Goal: Navigation & Orientation: Understand site structure

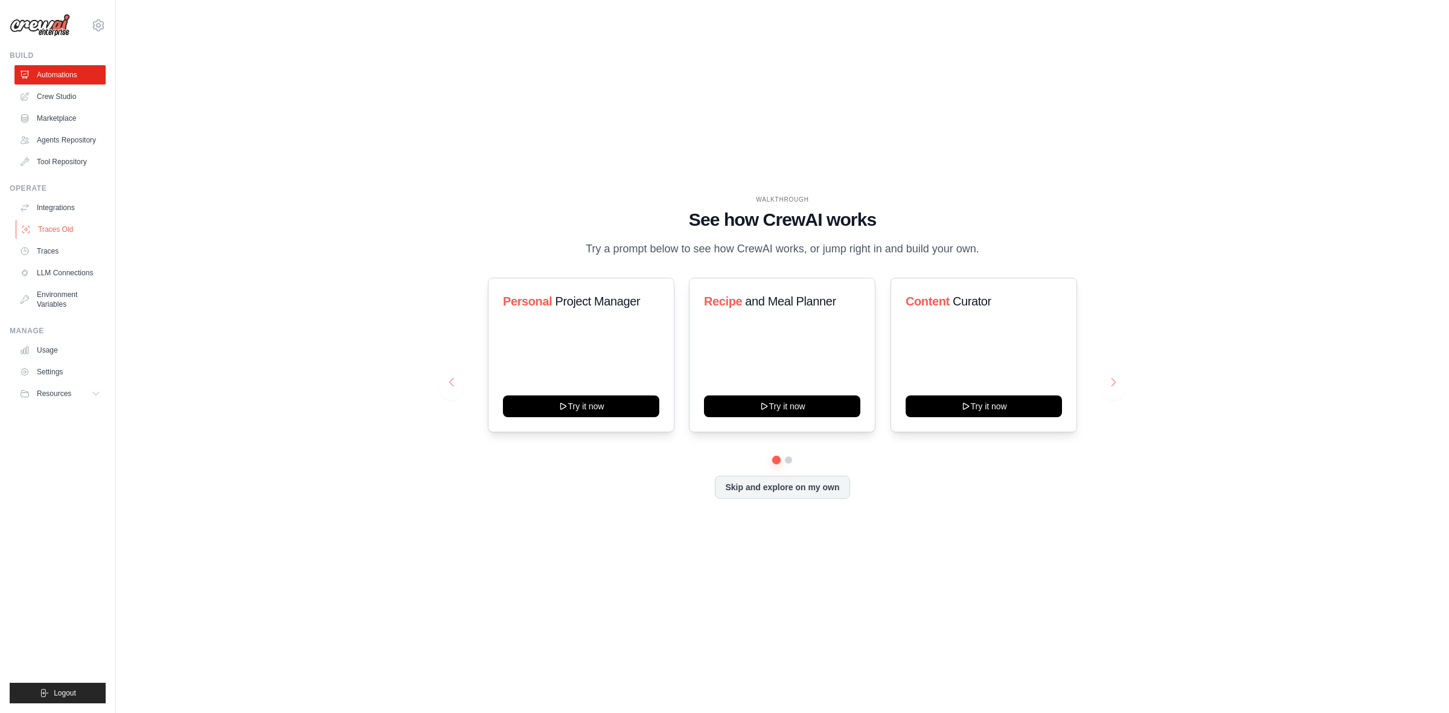
click at [68, 220] on link "Traces Old" at bounding box center [61, 229] width 91 height 19
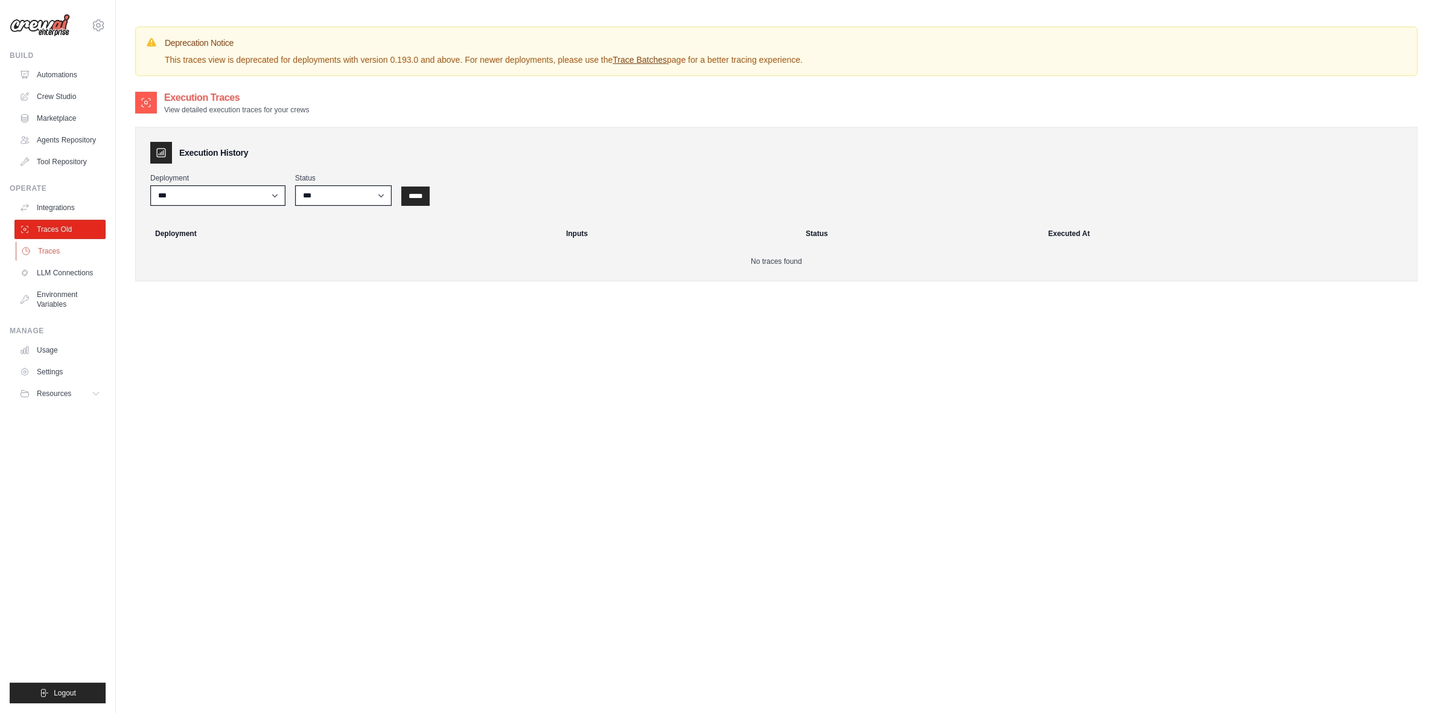
click at [83, 243] on link "Traces" at bounding box center [61, 250] width 91 height 19
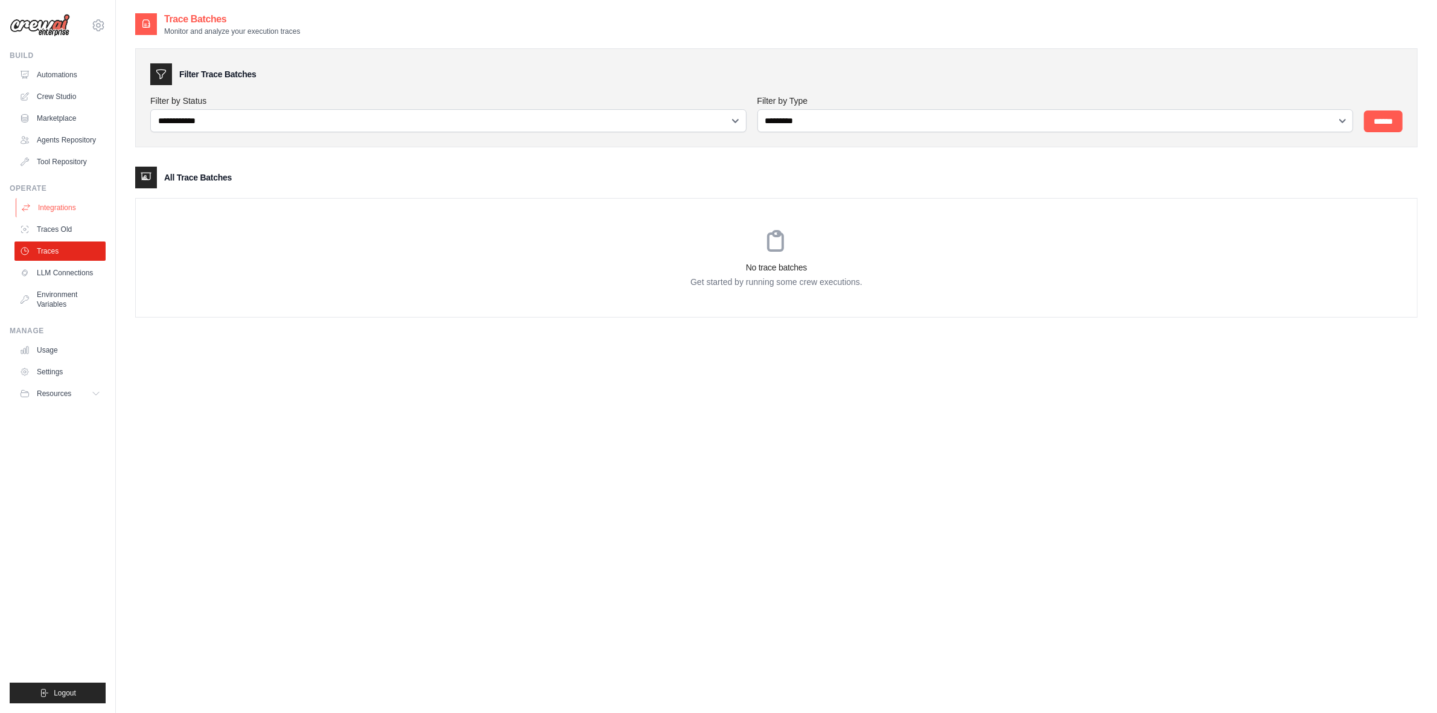
click at [62, 206] on link "Integrations" at bounding box center [61, 207] width 91 height 19
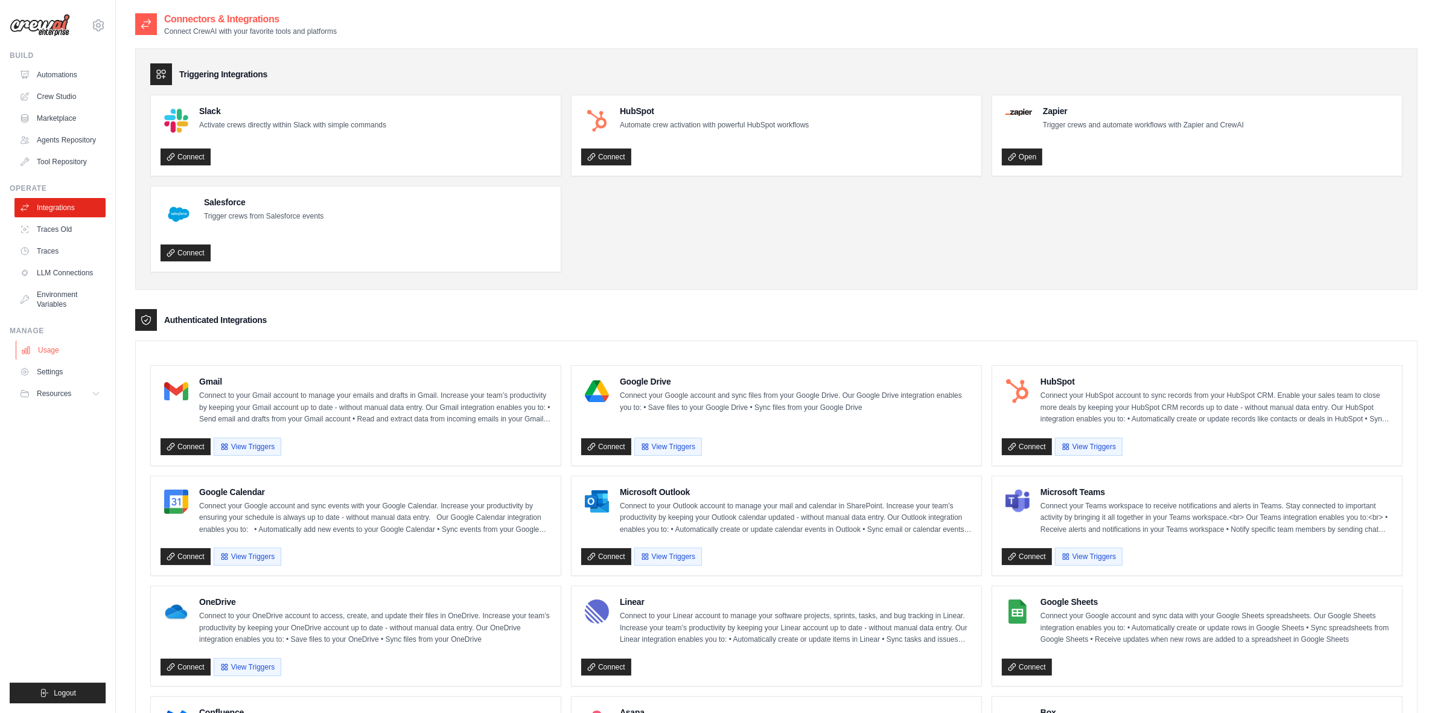
click at [57, 345] on link "Usage" at bounding box center [61, 349] width 91 height 19
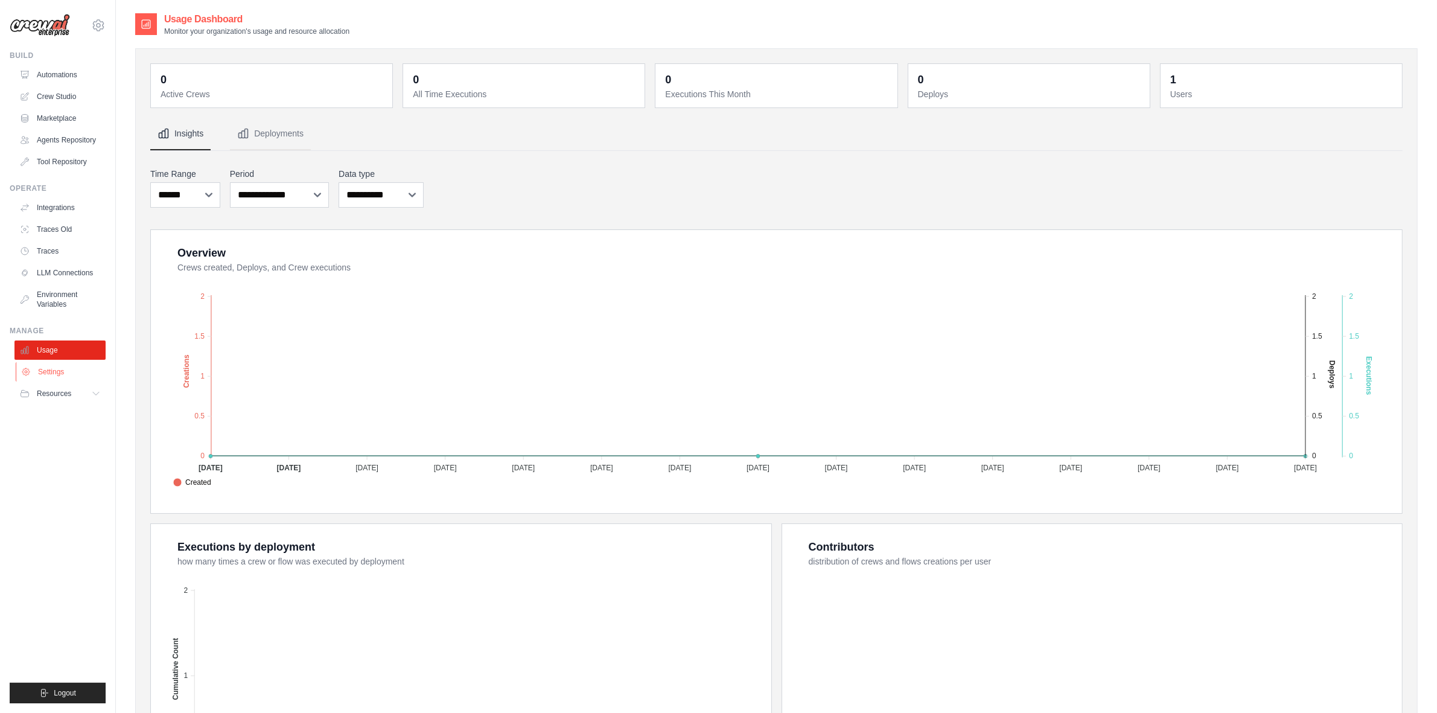
click at [48, 368] on link "Settings" at bounding box center [61, 371] width 91 height 19
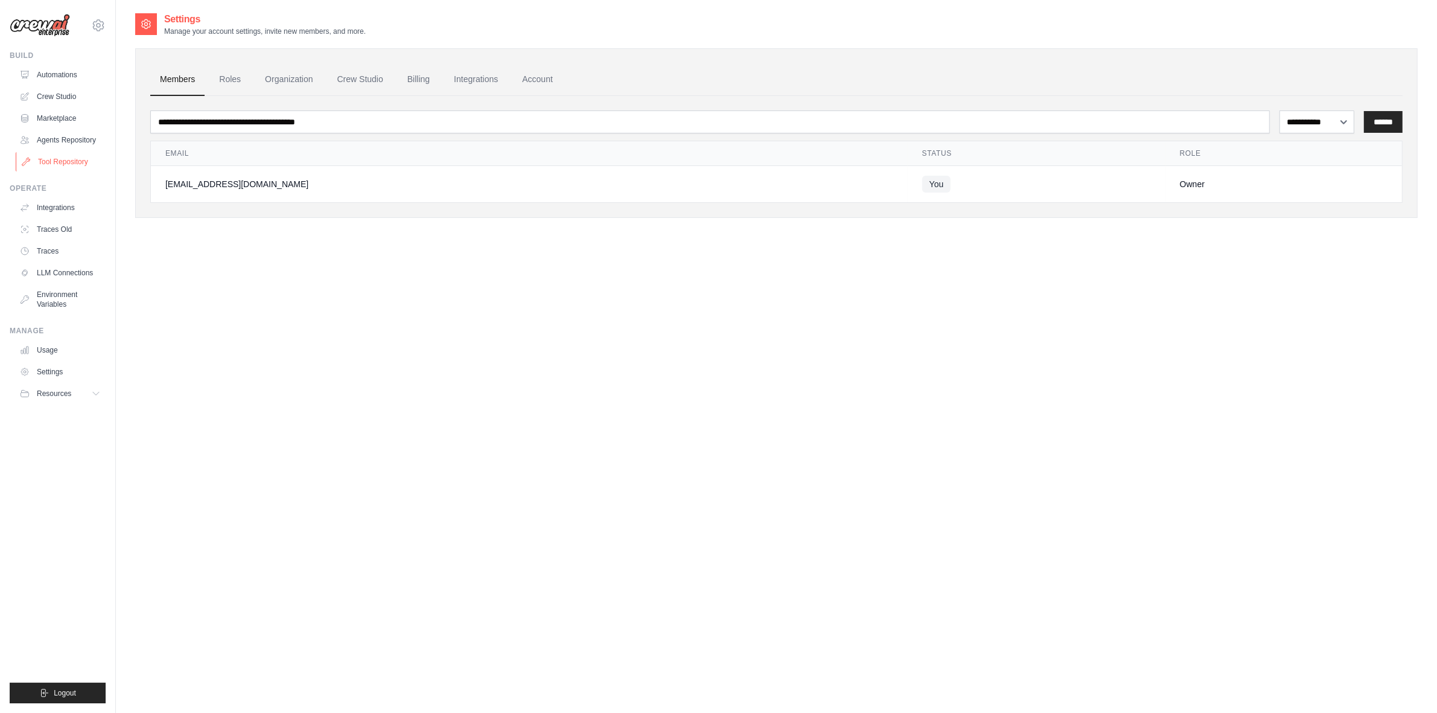
click at [74, 162] on link "Tool Repository" at bounding box center [61, 161] width 91 height 19
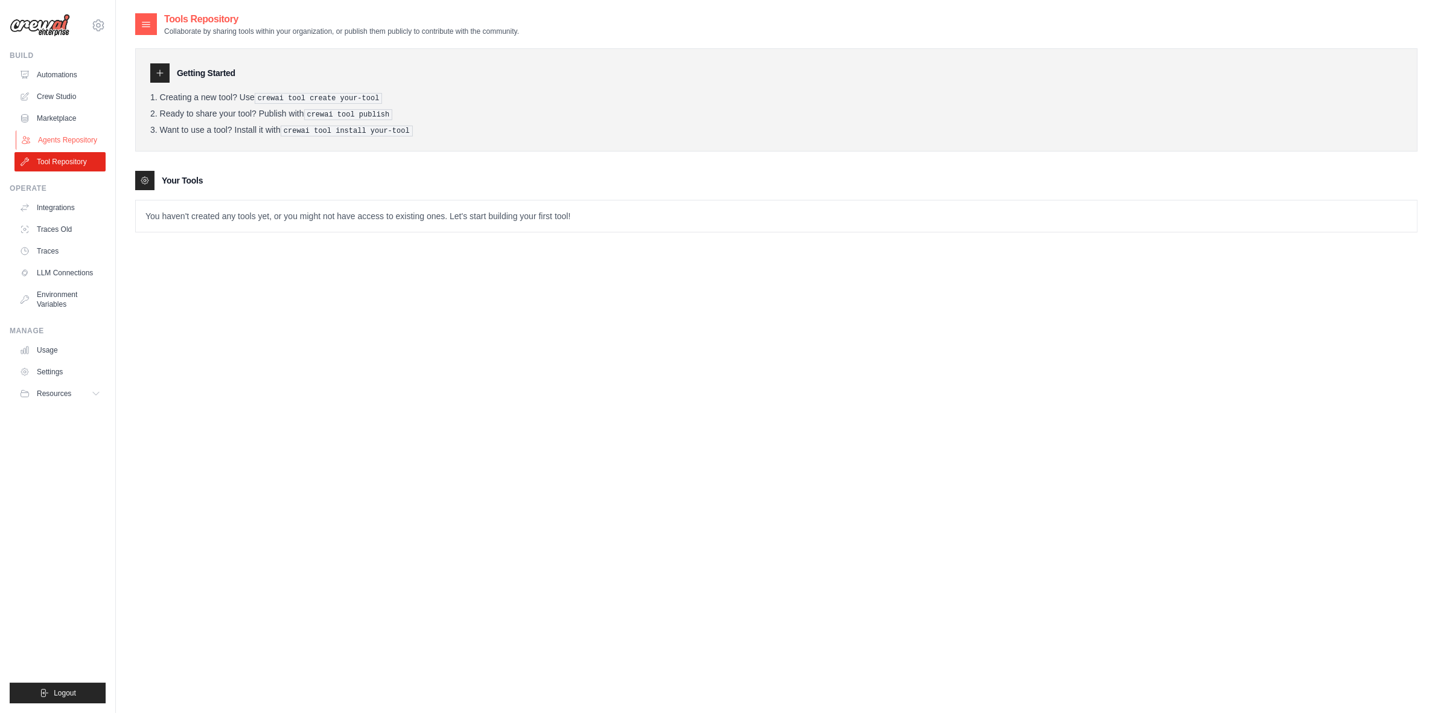
click at [69, 135] on link "Agents Repository" at bounding box center [61, 139] width 91 height 19
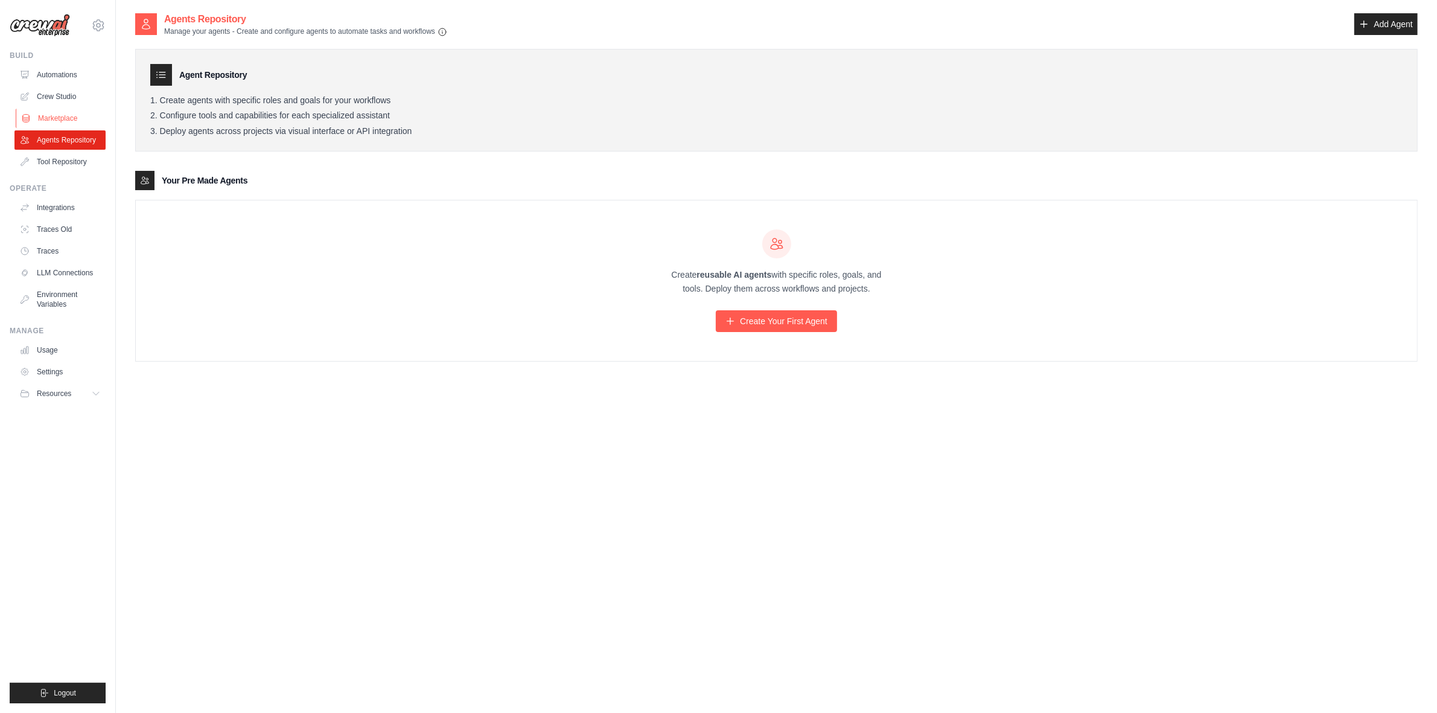
click at [69, 117] on link "Marketplace" at bounding box center [61, 118] width 91 height 19
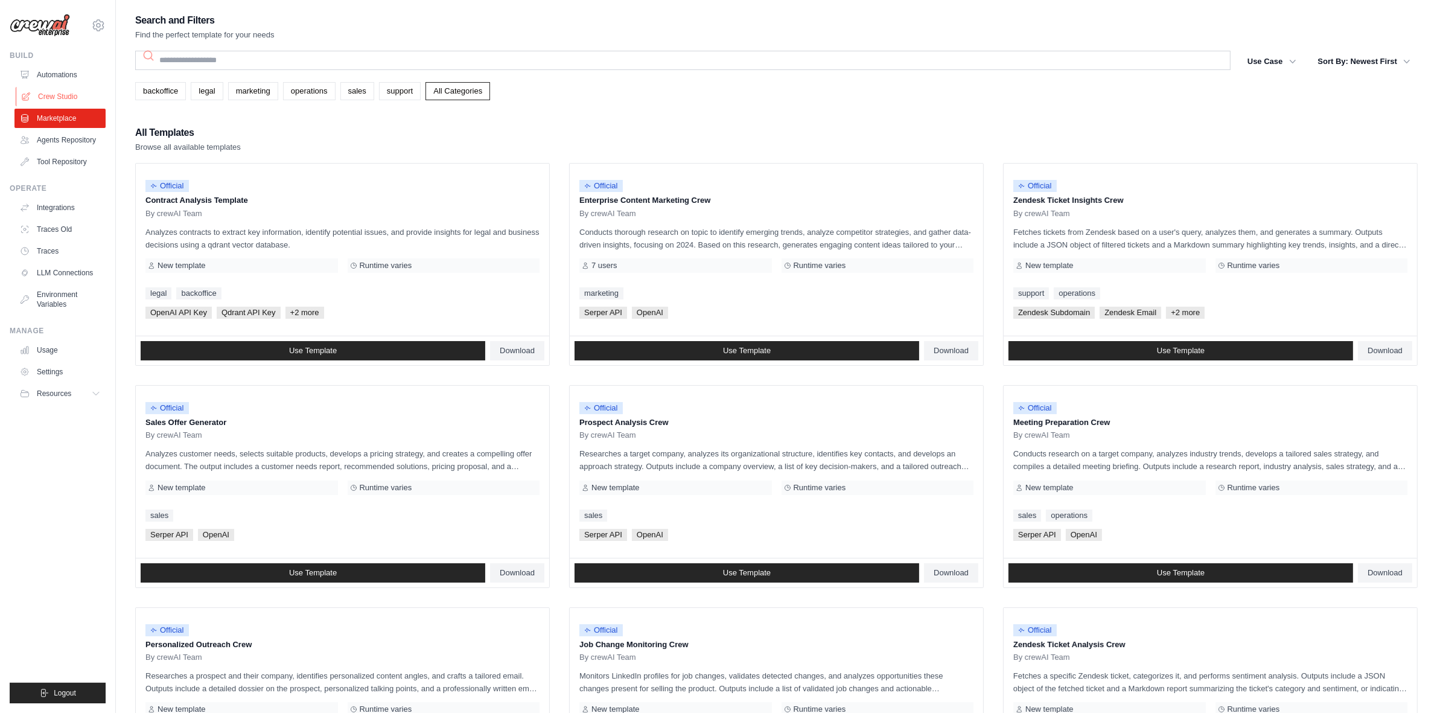
click at [66, 94] on link "Crew Studio" at bounding box center [61, 96] width 91 height 19
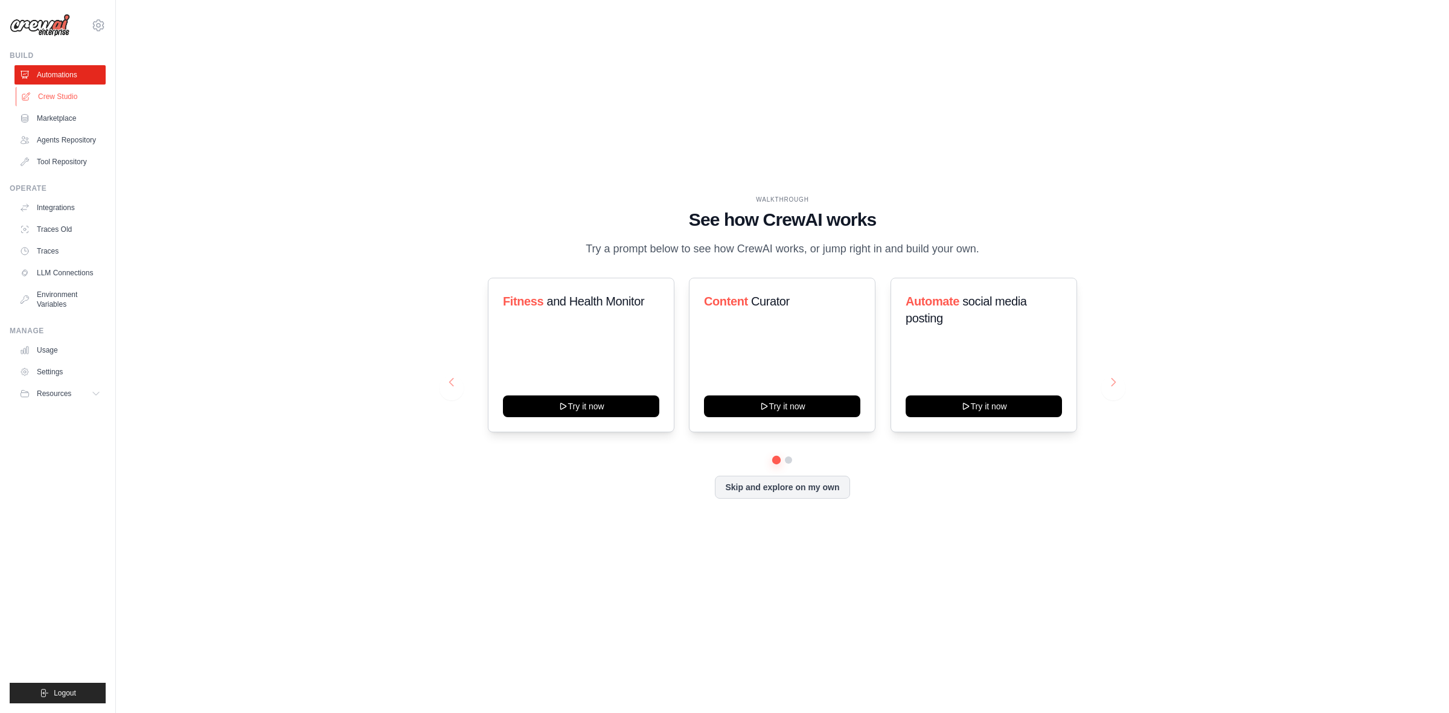
click at [62, 97] on link "Crew Studio" at bounding box center [61, 96] width 91 height 19
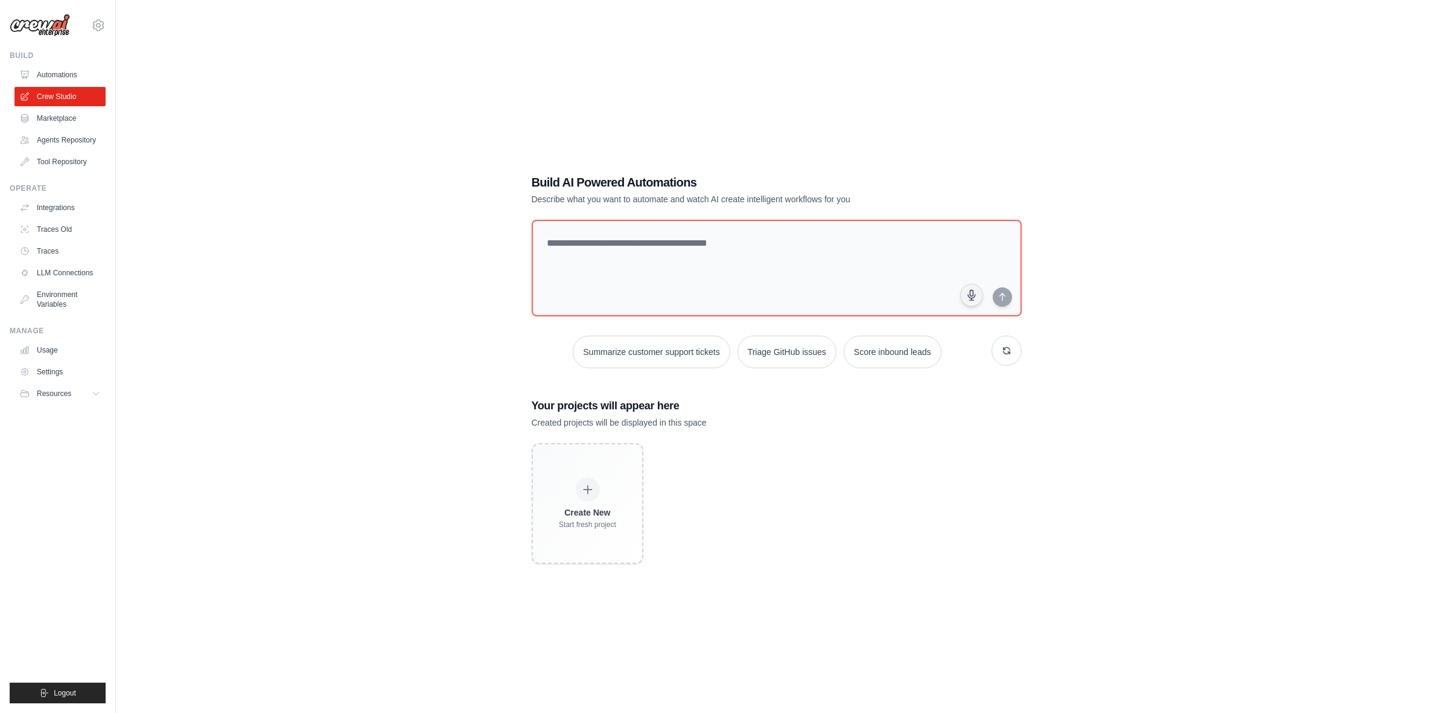
click at [354, 372] on div "Build AI Powered Automations Describe what you want to automate and watch AI cr…" at bounding box center [776, 368] width 1283 height 713
click at [366, 467] on div "Build AI Powered Automations Describe what you want to automate and watch AI cr…" at bounding box center [776, 368] width 1283 height 713
click at [56, 133] on link "Agents Repository" at bounding box center [61, 139] width 91 height 19
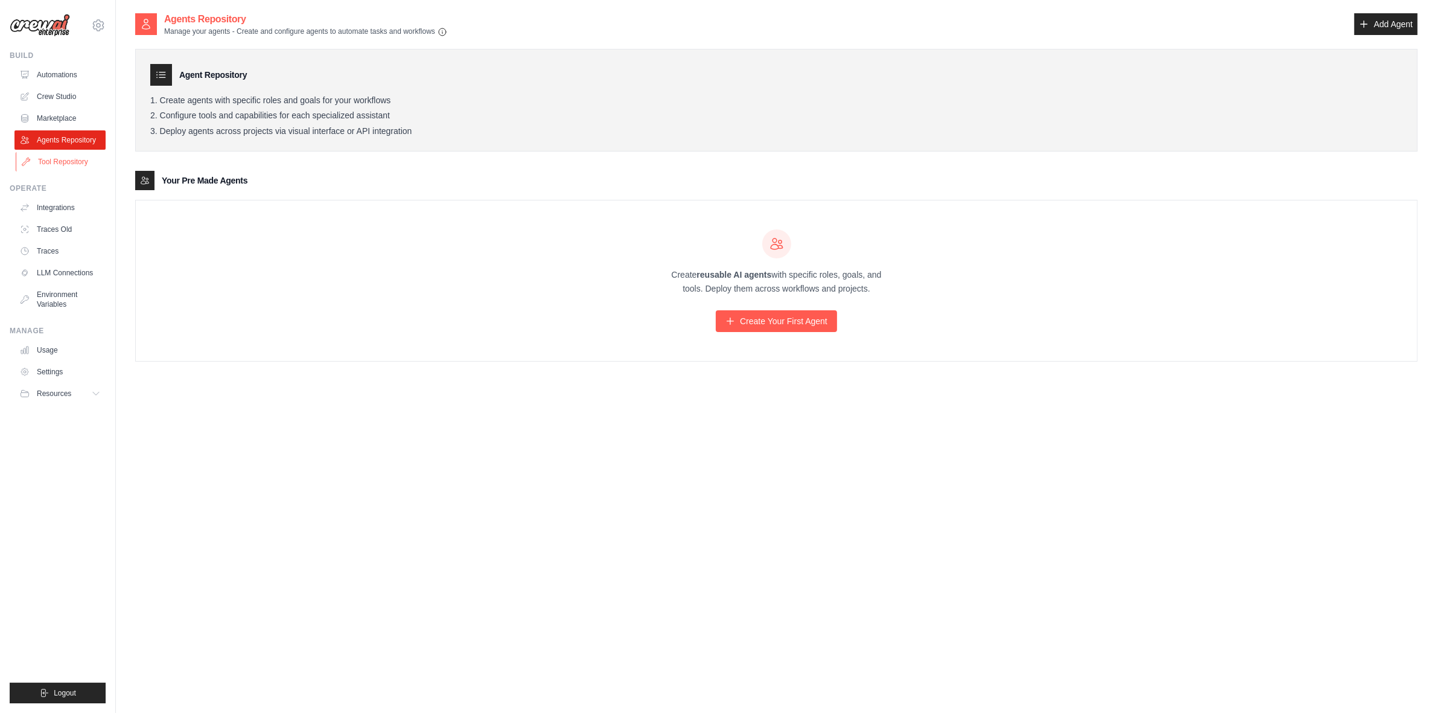
click at [73, 154] on link "Tool Repository" at bounding box center [61, 161] width 91 height 19
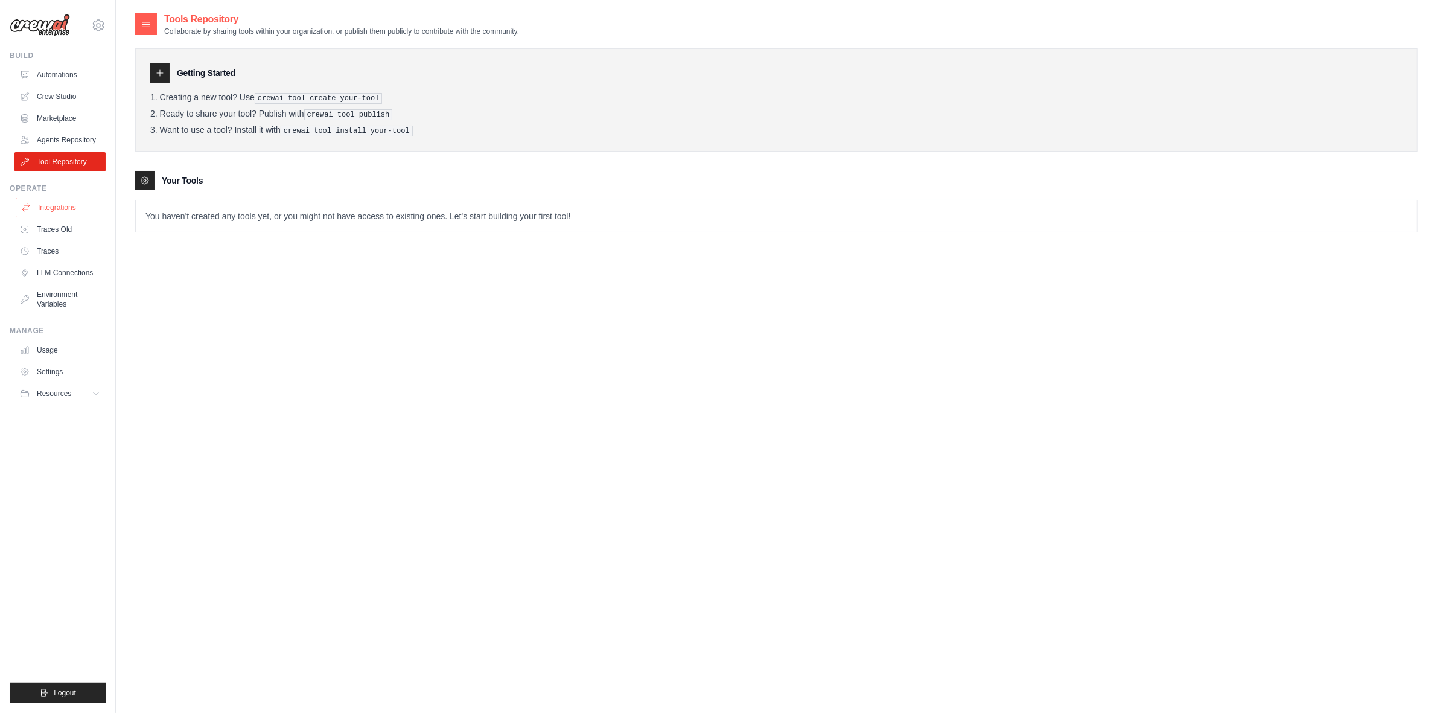
click at [65, 211] on link "Integrations" at bounding box center [61, 207] width 91 height 19
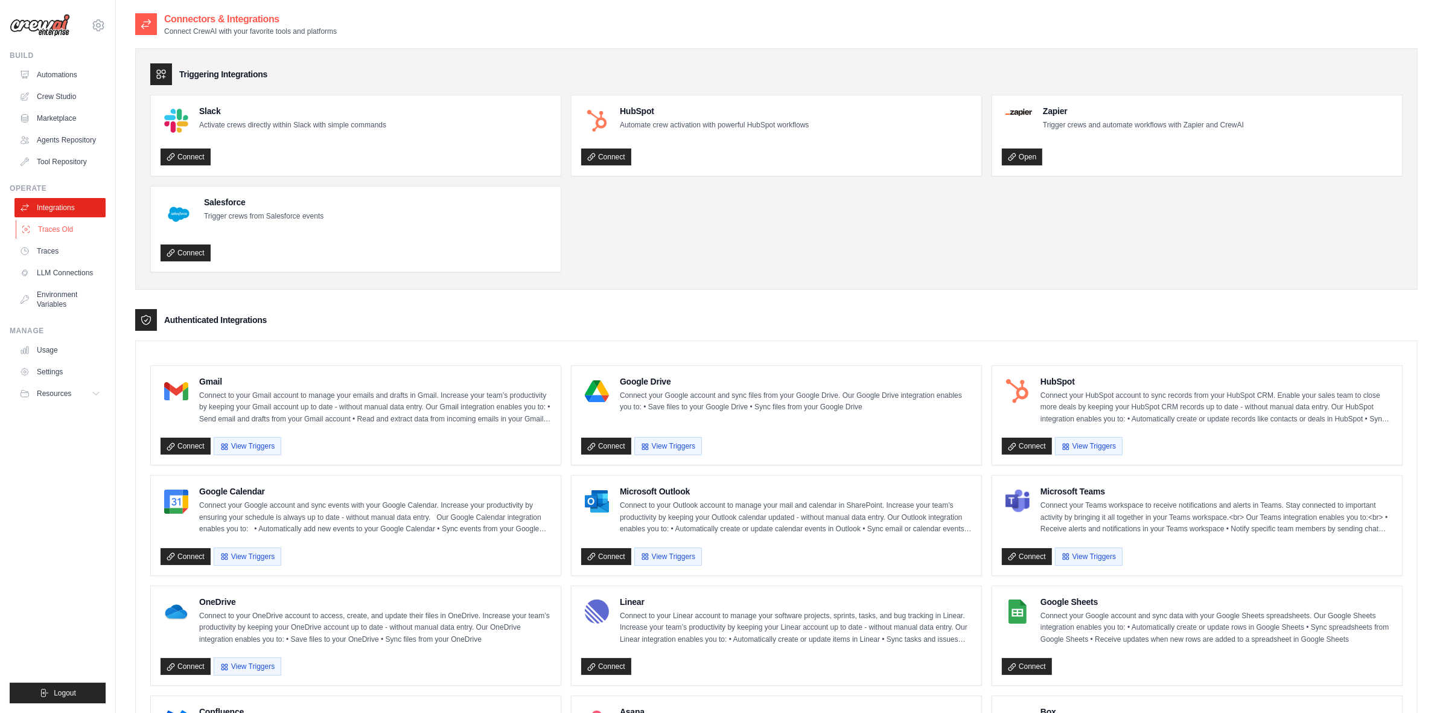
click at [67, 220] on link "Traces Old" at bounding box center [61, 229] width 91 height 19
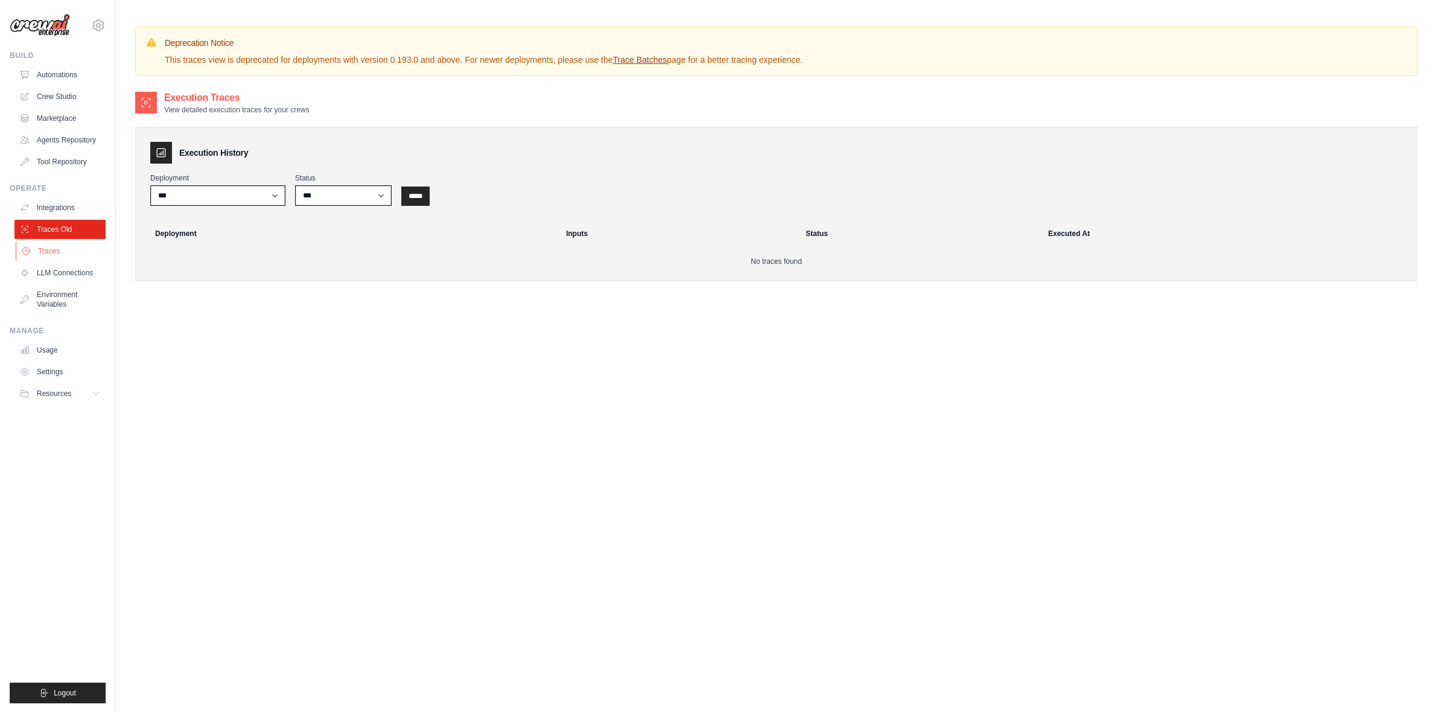
click at [68, 257] on link "Traces" at bounding box center [61, 250] width 91 height 19
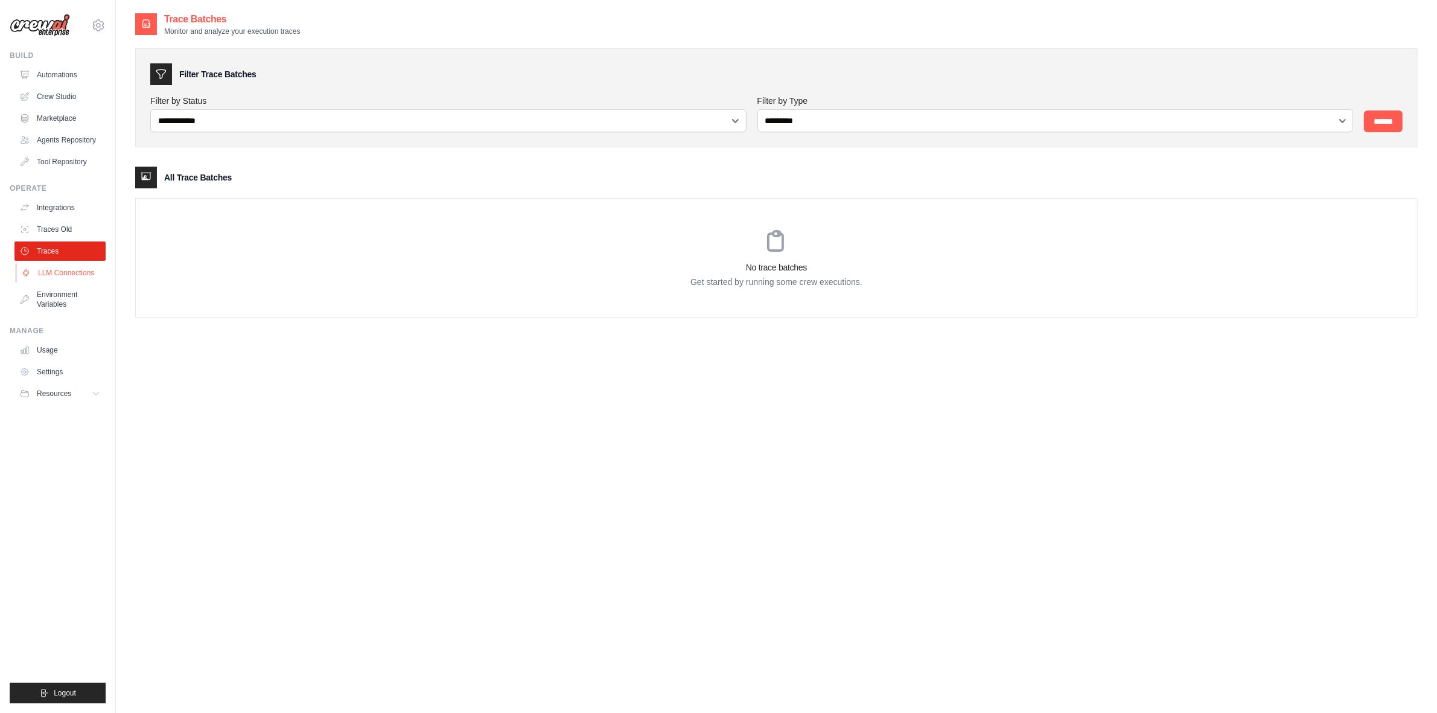
click at [71, 272] on link "LLM Connections" at bounding box center [61, 272] width 91 height 19
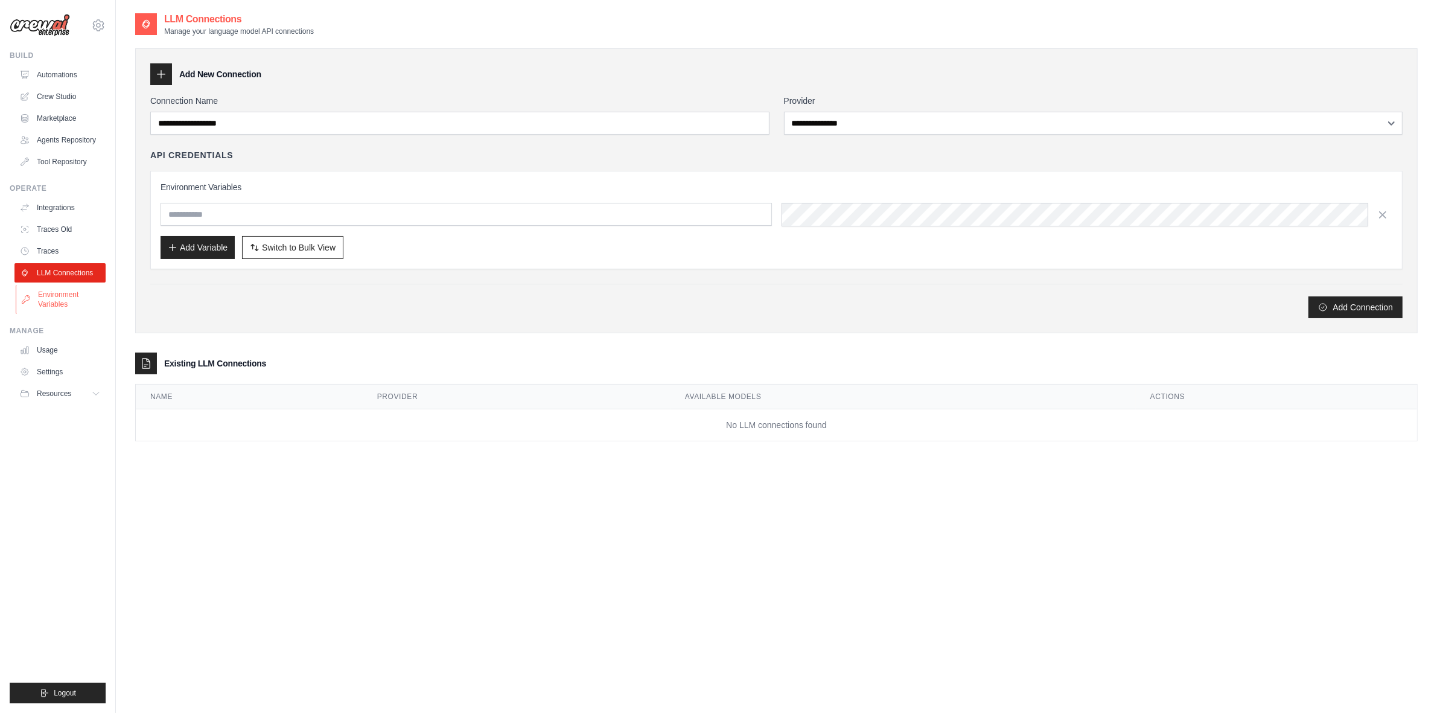
click at [74, 292] on link "Environment Variables" at bounding box center [61, 299] width 91 height 29
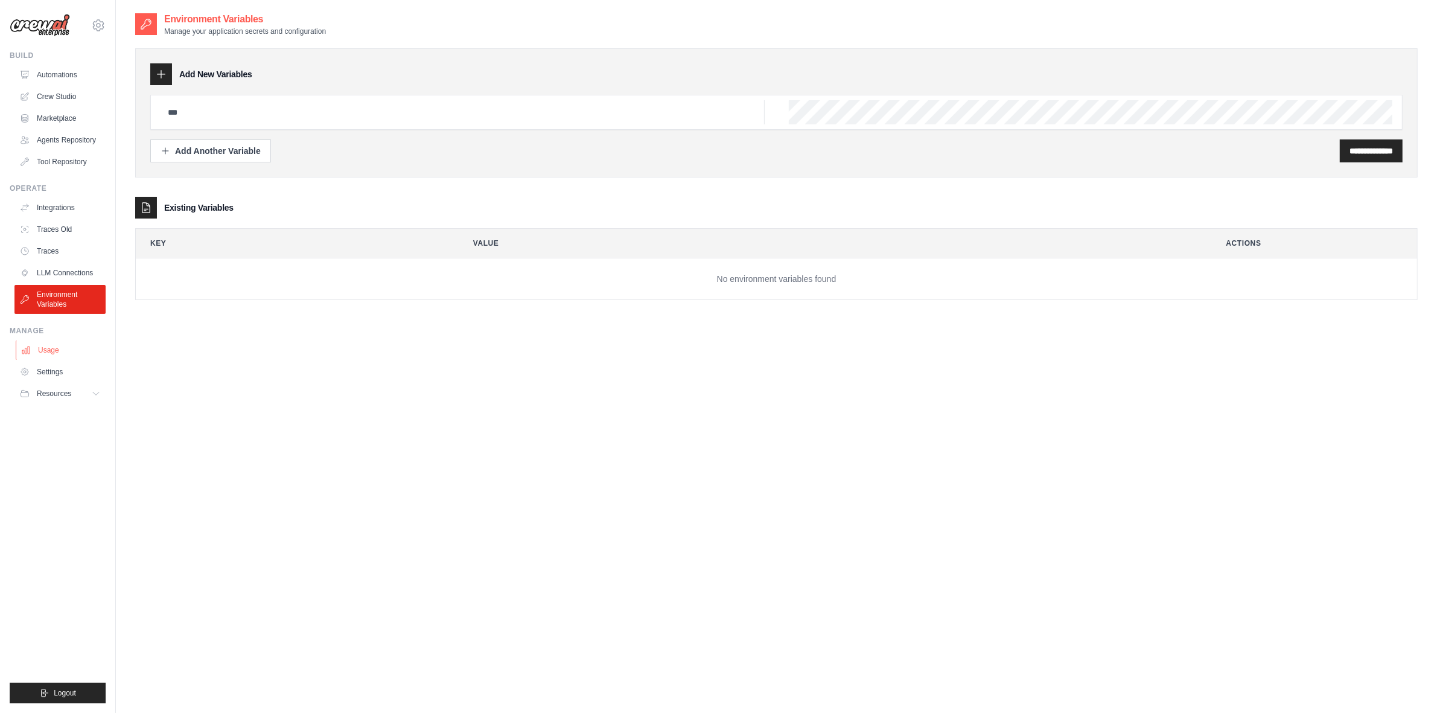
click at [59, 351] on link "Usage" at bounding box center [61, 349] width 91 height 19
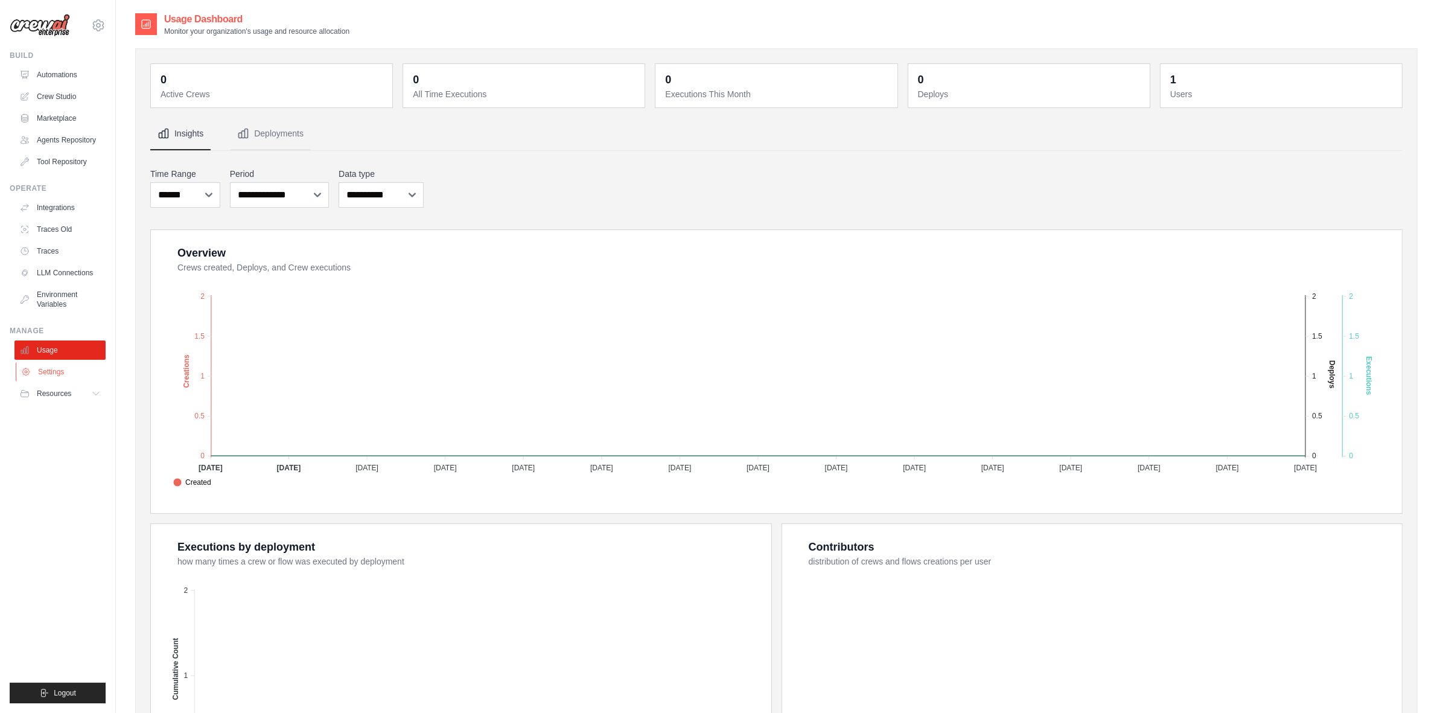
click at [60, 369] on link "Settings" at bounding box center [61, 371] width 91 height 19
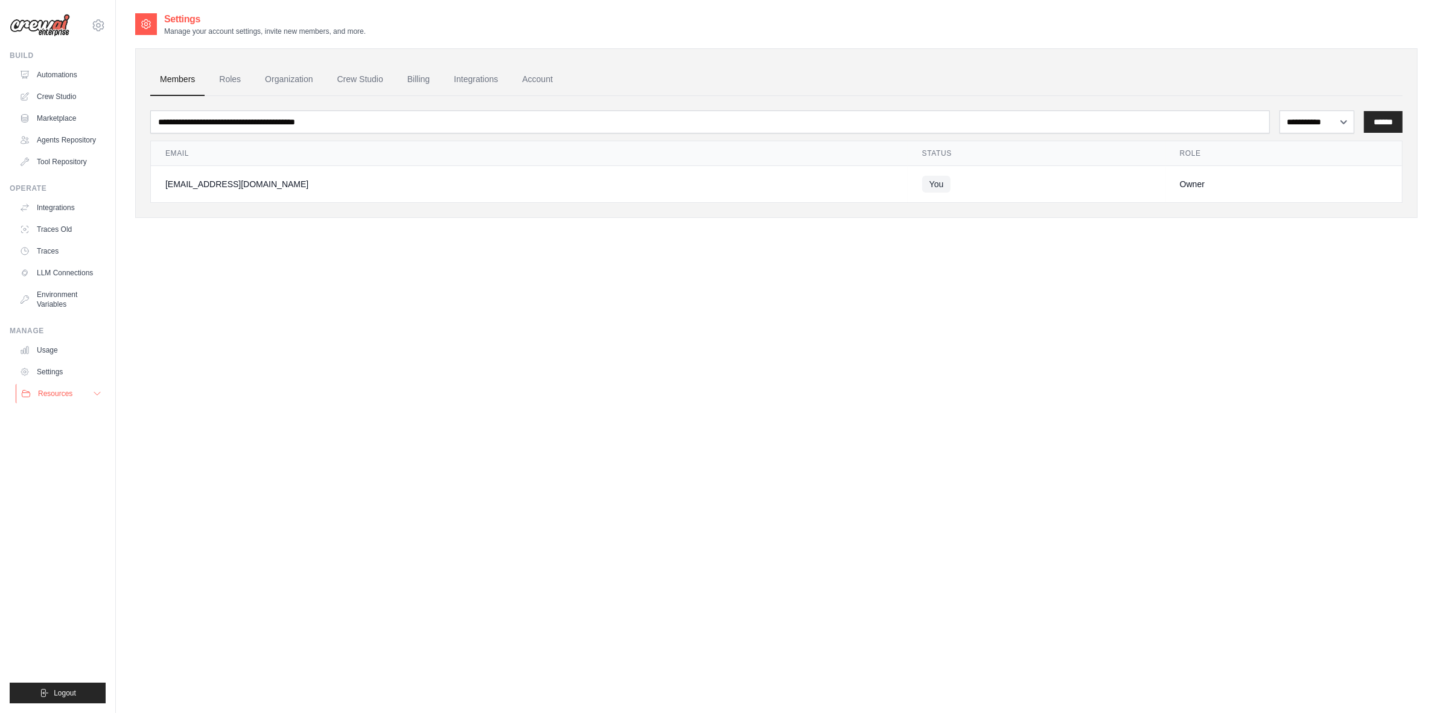
click at [60, 394] on span "Resources" at bounding box center [55, 394] width 34 height 10
click at [83, 418] on span "Documentation" at bounding box center [67, 414] width 49 height 10
